Goal: Task Accomplishment & Management: Complete application form

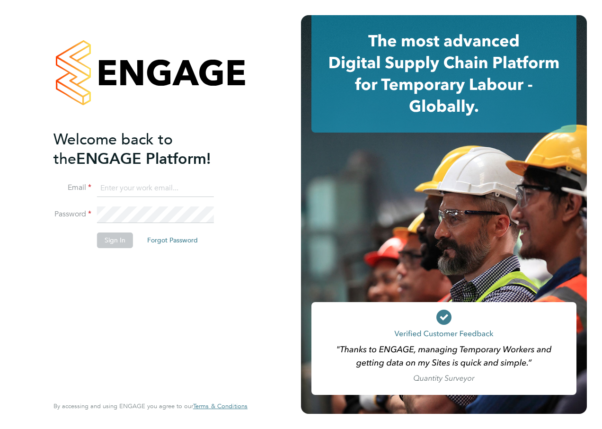
click at [176, 187] on input at bounding box center [155, 188] width 117 height 17
click at [116, 192] on input at bounding box center [155, 188] width 117 height 17
type input "[EMAIL_ADDRESS][PERSON_NAME][PERSON_NAME][DOMAIN_NAME]"
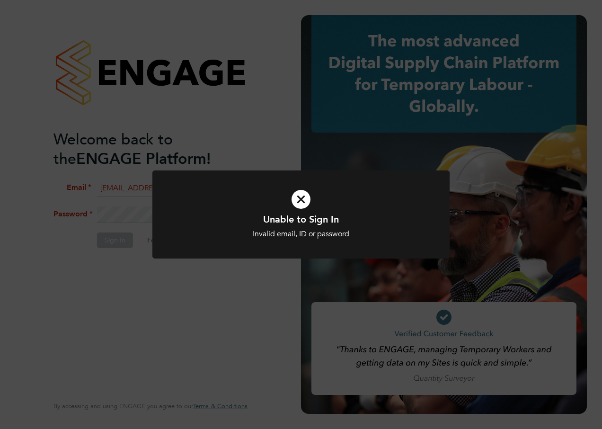
click at [274, 284] on div "Unable to Sign In Invalid email, ID or password Cancel Okay" at bounding box center [301, 214] width 602 height 429
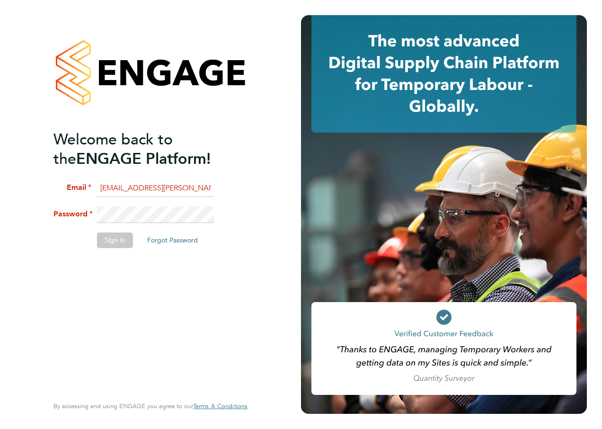
click at [0, 183] on html "Welcome back to the ENGAGE Platform! Email [EMAIL_ADDRESS][PERSON_NAME][PERSON_…" at bounding box center [301, 214] width 602 height 429
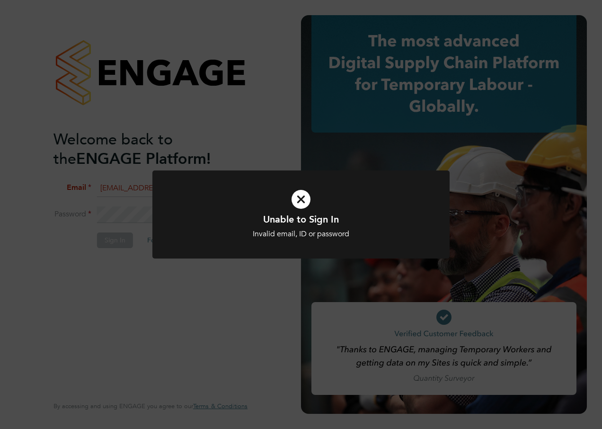
click at [148, 289] on div "Unable to Sign In Invalid email, ID or password Cancel Okay" at bounding box center [301, 214] width 602 height 429
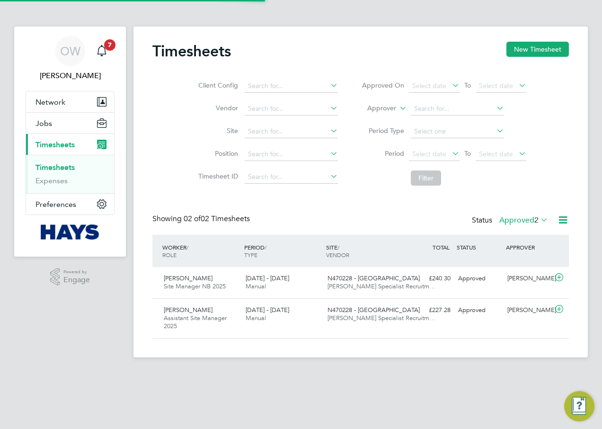
scroll to position [24, 82]
click at [536, 41] on div "Timesheets New Timesheet Client Config Vendor Site Position Timesheet ID Approv…" at bounding box center [361, 192] width 455 height 331
click at [536, 44] on button "New Timesheet" at bounding box center [538, 49] width 62 height 15
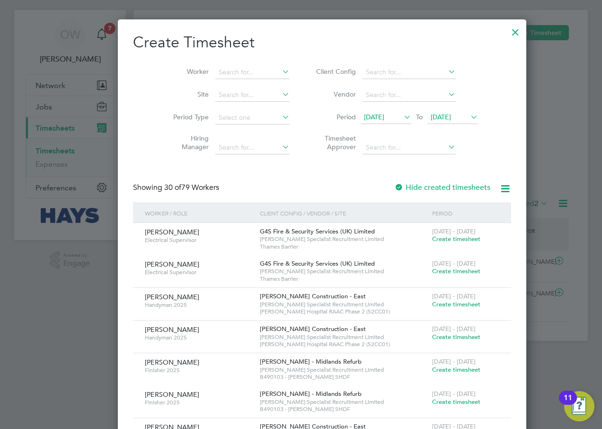
scroll to position [0, 0]
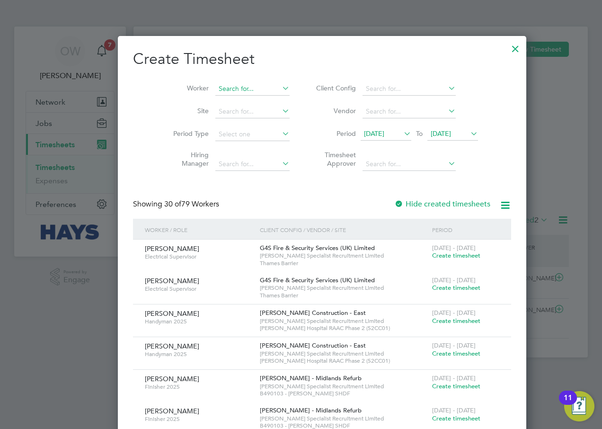
click at [227, 88] on input at bounding box center [252, 88] width 74 height 13
click at [251, 102] on li "[PERSON_NAME]" at bounding box center [237, 101] width 86 height 13
type input "[PERSON_NAME]"
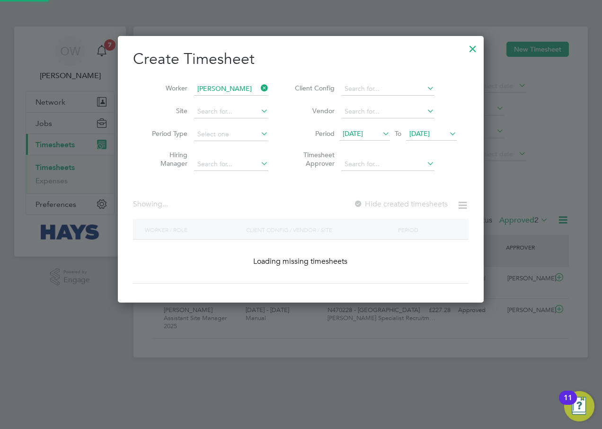
scroll to position [267, 366]
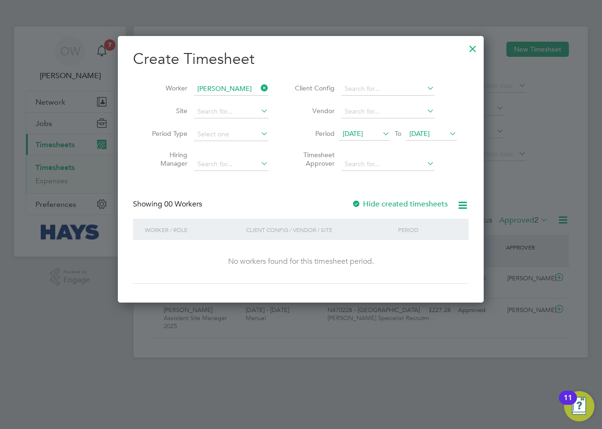
click at [366, 201] on label "Hide created timesheets" at bounding box center [400, 203] width 96 height 9
click at [344, 56] on h2 "Create Timesheet" at bounding box center [301, 59] width 336 height 20
click at [294, 73] on div "Worker [PERSON_NAME] Site Period Type Hiring Manager Client Config Vendor Perio…" at bounding box center [301, 124] width 336 height 103
click at [480, 49] on div at bounding box center [472, 46] width 17 height 17
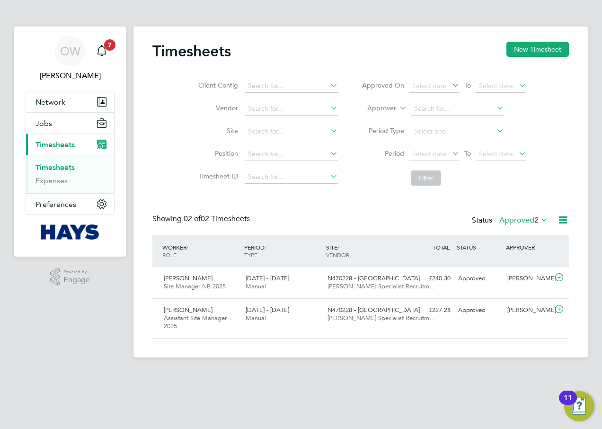
scroll to position [24, 82]
click at [549, 52] on button "New Timesheet" at bounding box center [538, 49] width 62 height 15
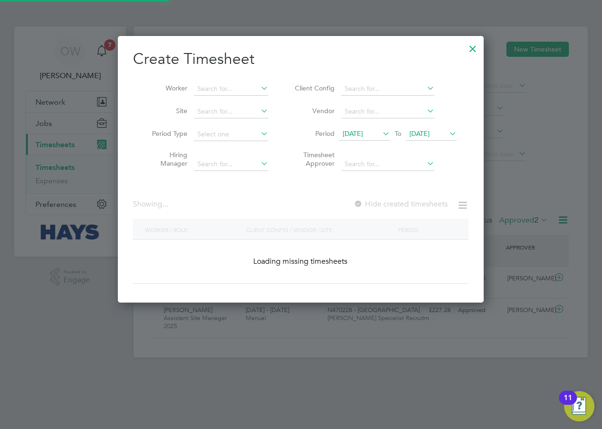
scroll to position [0, 0]
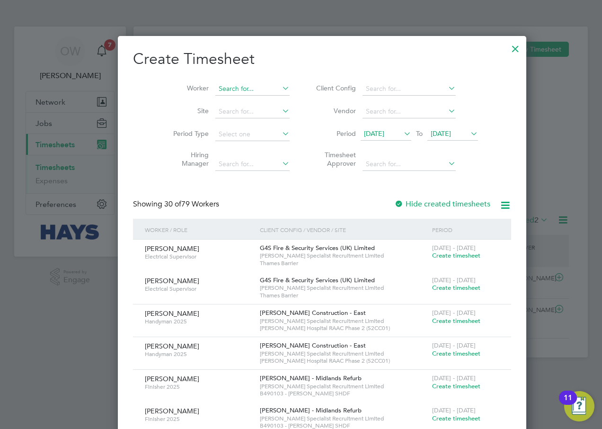
click at [225, 82] on input at bounding box center [252, 88] width 74 height 13
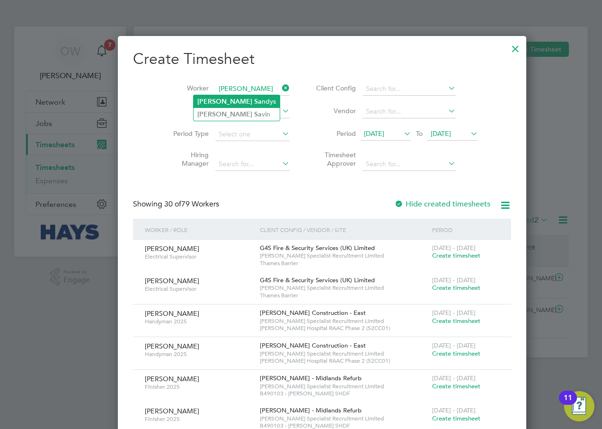
click at [254, 104] on b "Sa" at bounding box center [258, 102] width 8 height 8
type input "[PERSON_NAME]"
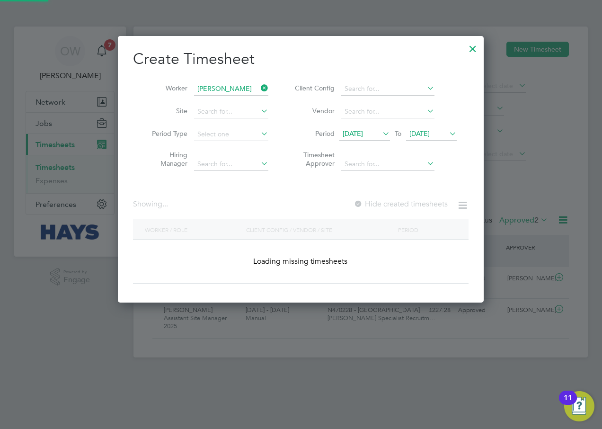
scroll to position [267, 366]
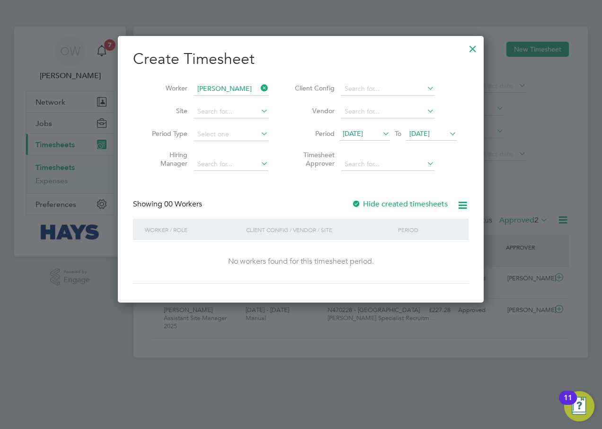
click at [472, 49] on div at bounding box center [472, 46] width 17 height 17
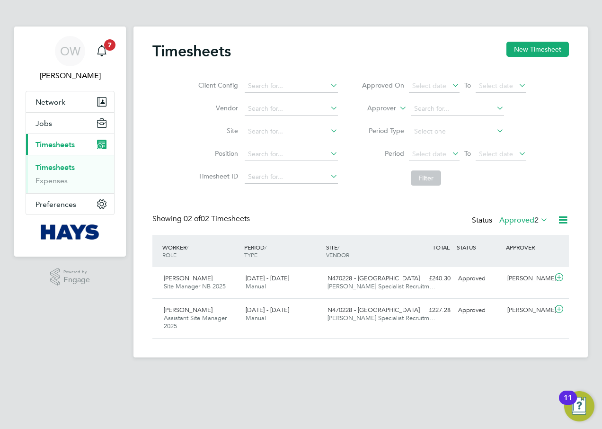
scroll to position [24, 82]
